Goal: Transaction & Acquisition: Purchase product/service

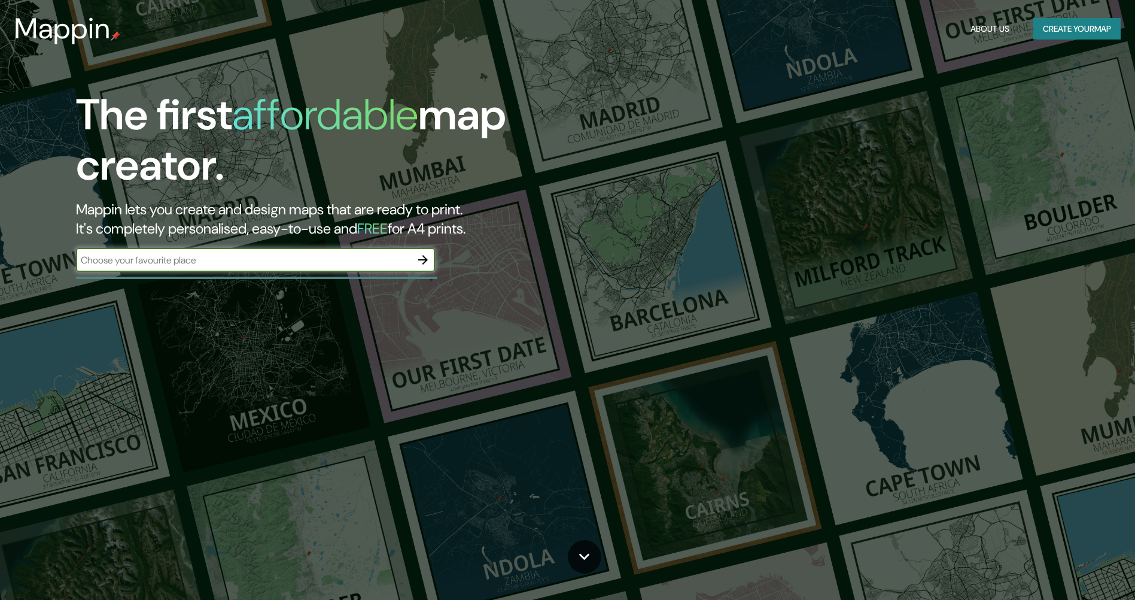
click at [277, 263] on input "text" at bounding box center [243, 260] width 335 height 14
type input "a"
type input "españa"
click at [422, 258] on icon "button" at bounding box center [423, 260] width 14 height 14
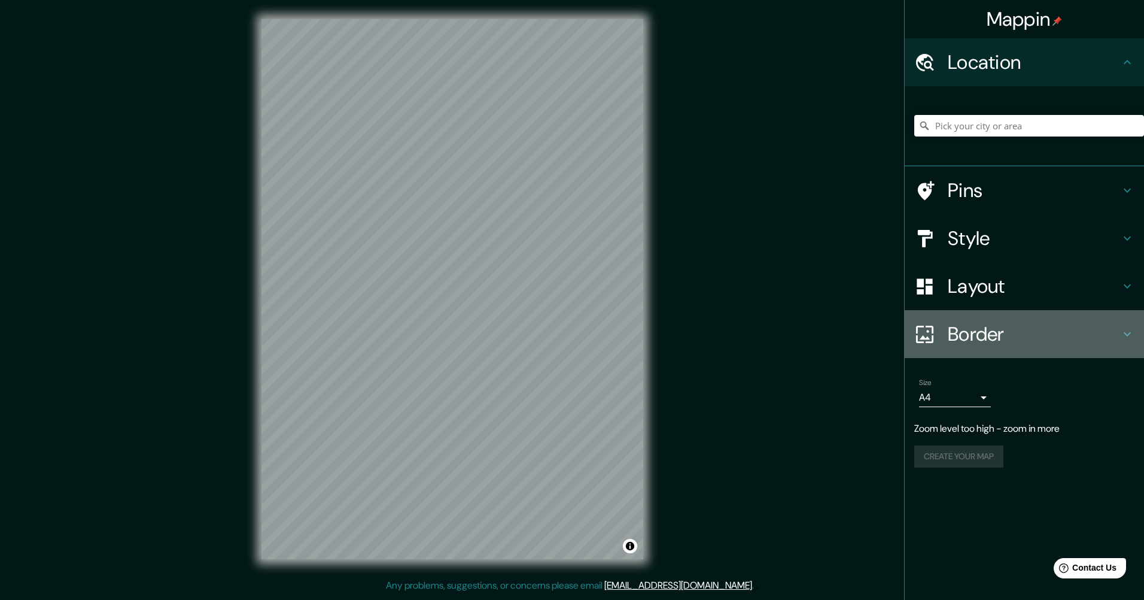
click at [993, 334] on h4 "Border" at bounding box center [1034, 334] width 172 height 24
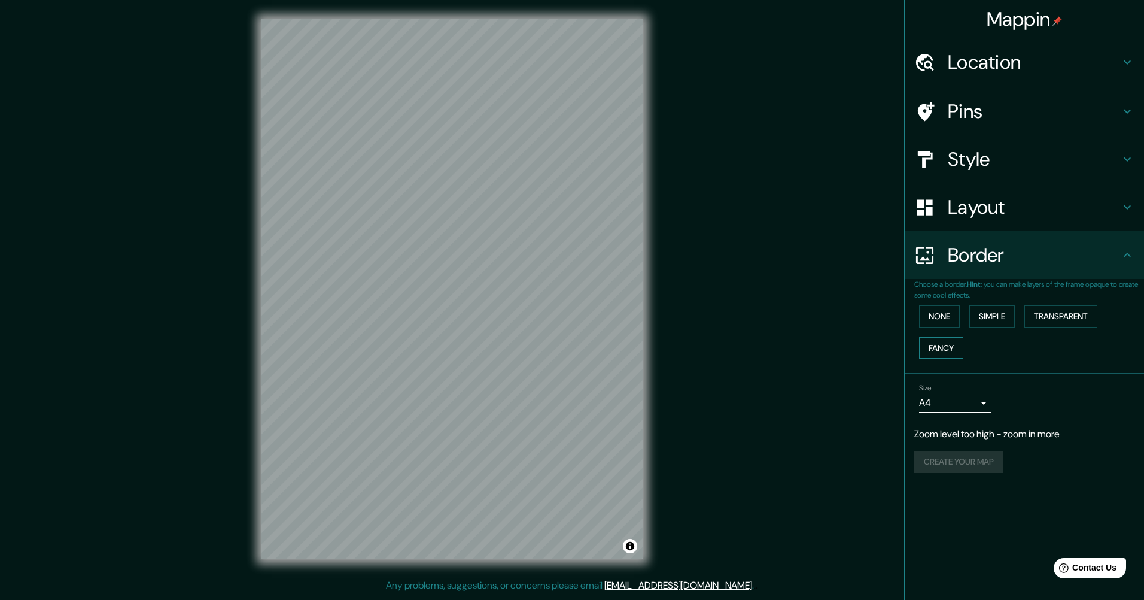
click at [947, 350] on button "Fancy" at bounding box center [941, 348] width 44 height 22
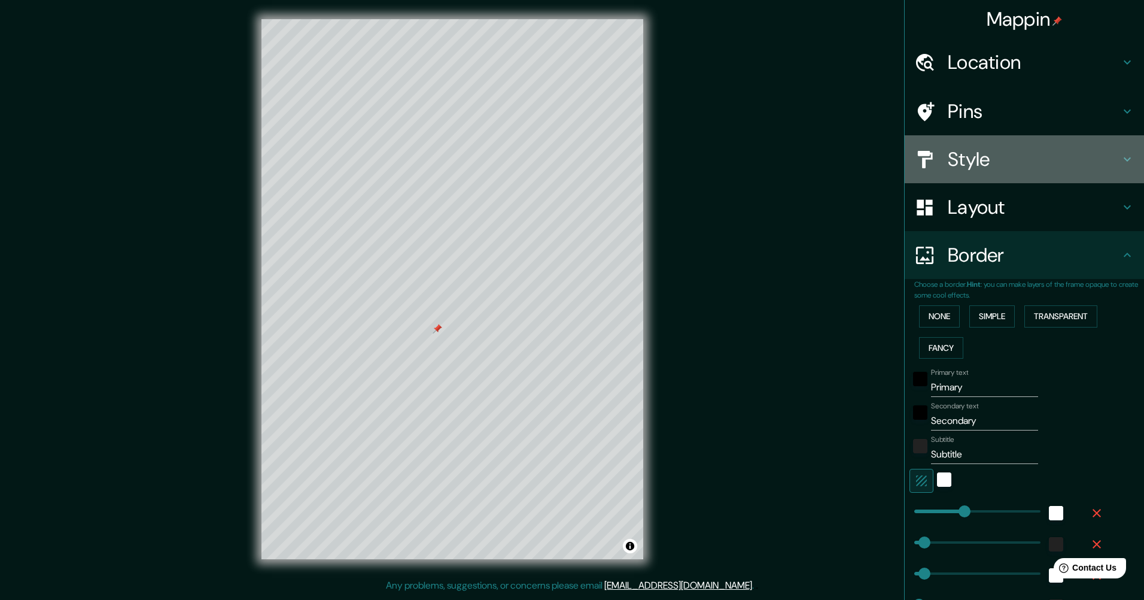
click at [960, 158] on h4 "Style" at bounding box center [1034, 159] width 172 height 24
type input "255"
type input "51"
type input "26"
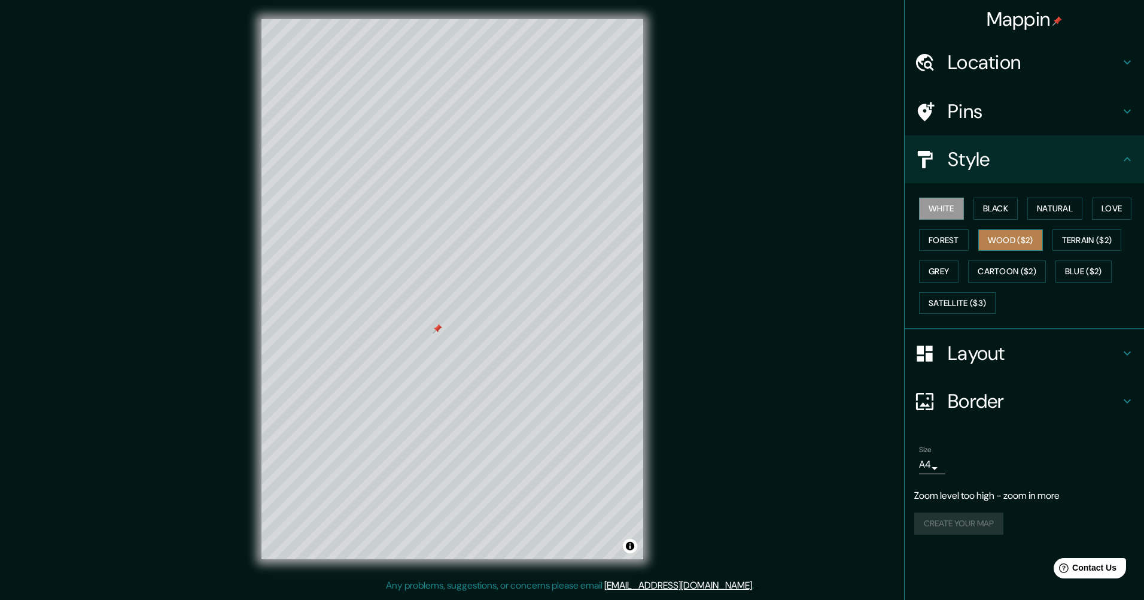
click at [1007, 244] on button "Wood ($2)" at bounding box center [1011, 240] width 65 height 22
click at [1007, 209] on button "Black" at bounding box center [996, 208] width 45 height 22
click at [1052, 209] on button "Natural" at bounding box center [1055, 208] width 55 height 22
click at [973, 119] on h4 "Pins" at bounding box center [1034, 111] width 172 height 24
type input "255"
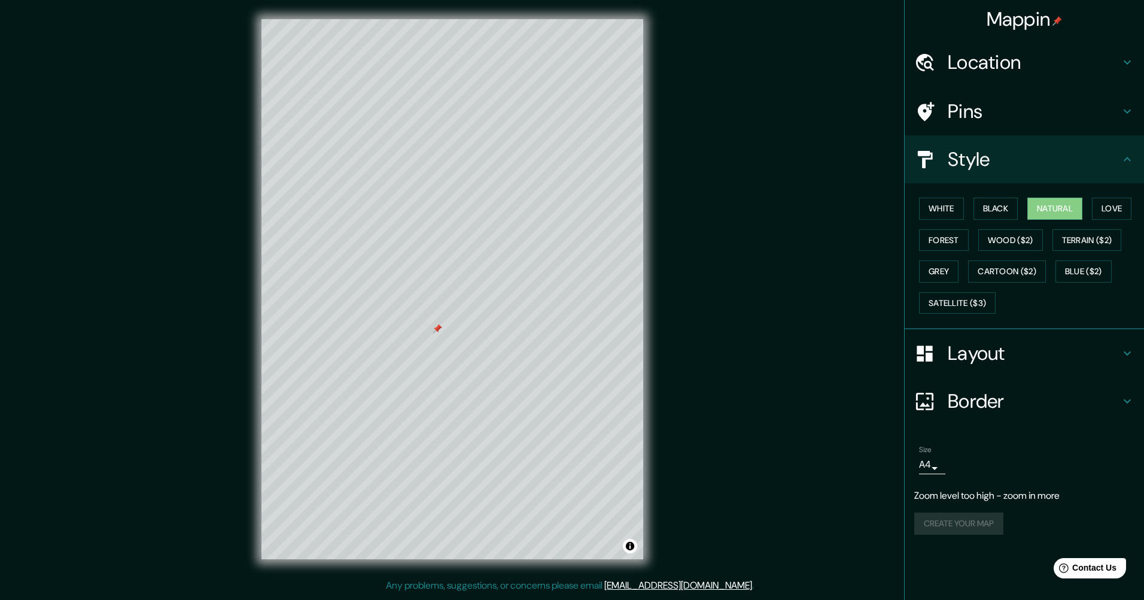
type input "51"
type input "26"
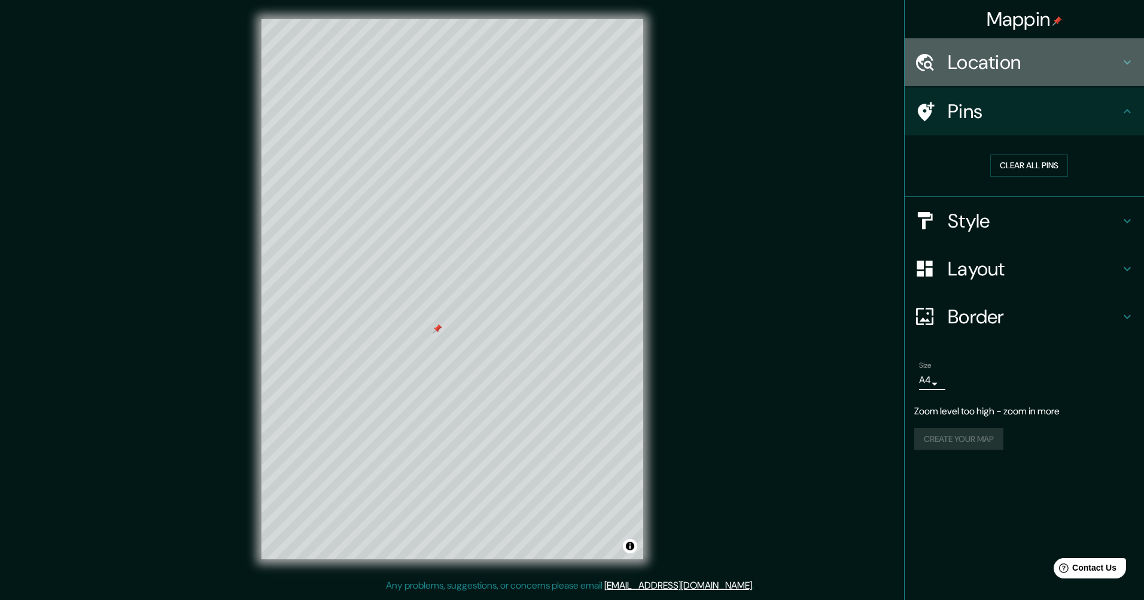
click at [1011, 69] on h4 "Location" at bounding box center [1034, 62] width 172 height 24
type input "255"
type input "51"
type input "26"
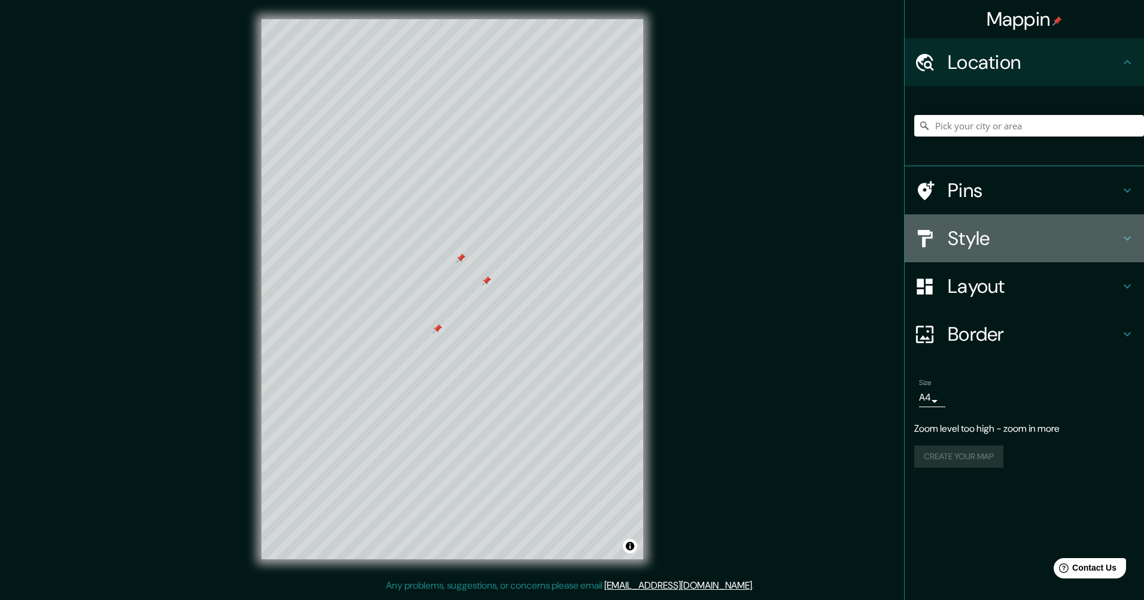
click at [993, 228] on h4 "Style" at bounding box center [1034, 238] width 172 height 24
type input "255"
type input "51"
type input "26"
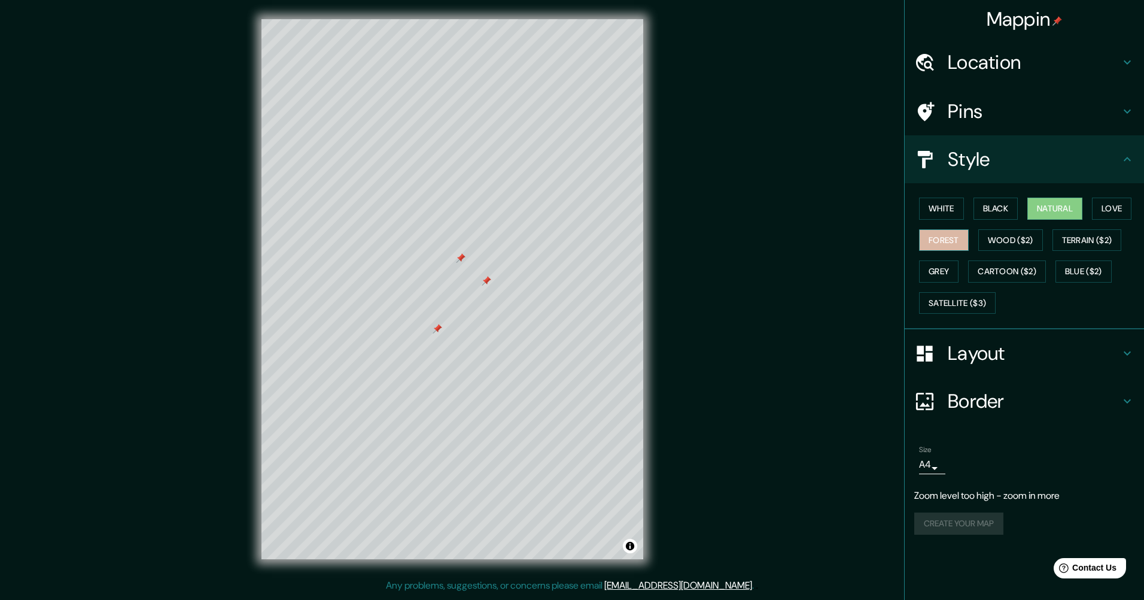
click at [951, 241] on button "Forest" at bounding box center [944, 240] width 50 height 22
click at [1095, 238] on button "Terrain ($2)" at bounding box center [1087, 240] width 69 height 22
click at [1096, 272] on button "Blue ($2)" at bounding box center [1084, 271] width 56 height 22
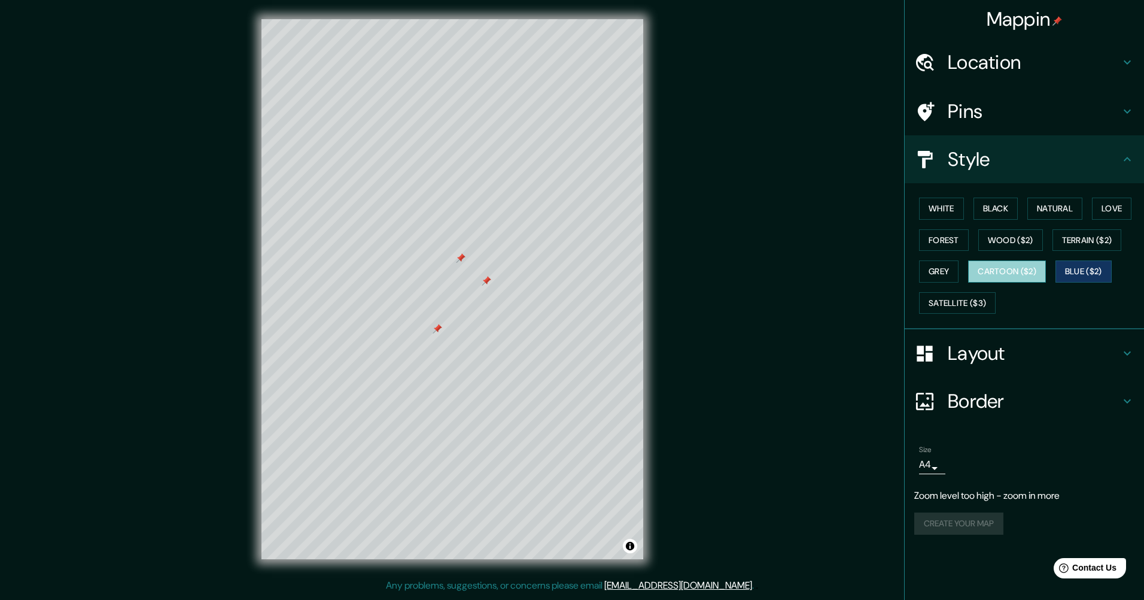
click at [1044, 281] on button "Cartoon ($2)" at bounding box center [1007, 271] width 78 height 22
click at [933, 270] on button "Grey" at bounding box center [938, 271] width 39 height 22
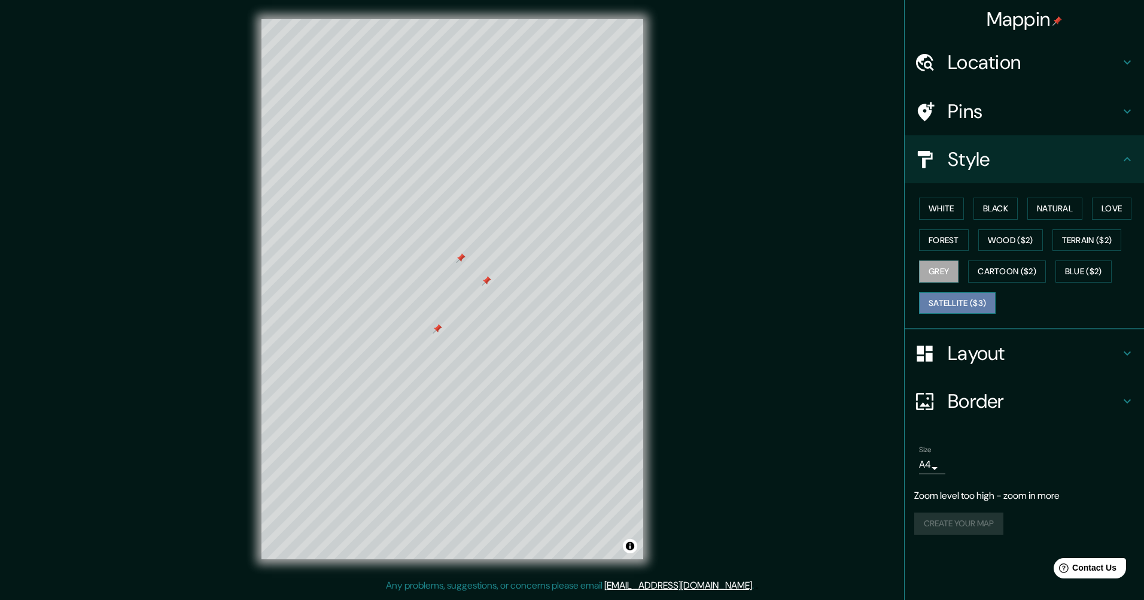
click at [940, 304] on button "Satellite ($3)" at bounding box center [957, 303] width 77 height 22
